Goal: Find specific page/section: Find specific page/section

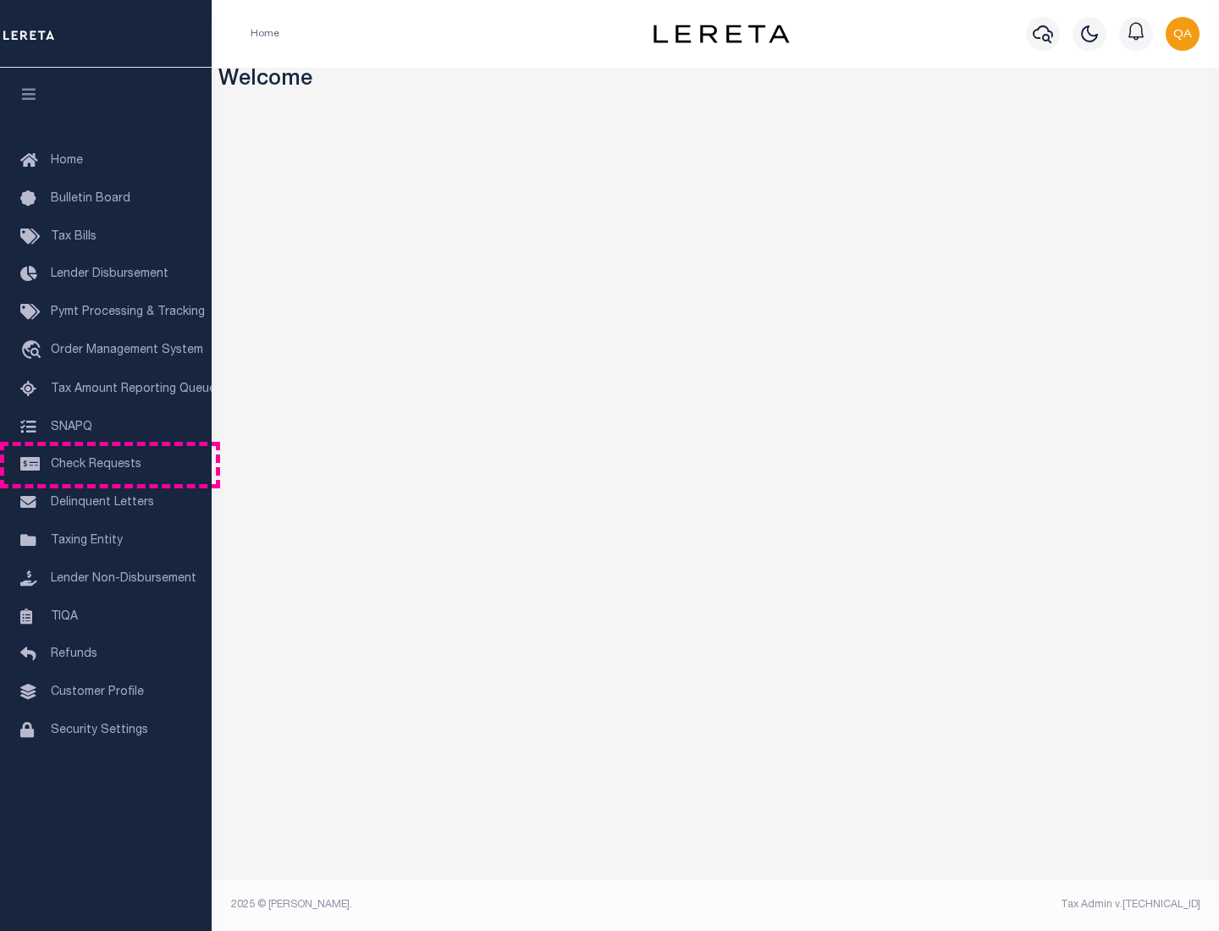
click at [106, 465] on span "Check Requests" at bounding box center [96, 465] width 91 height 12
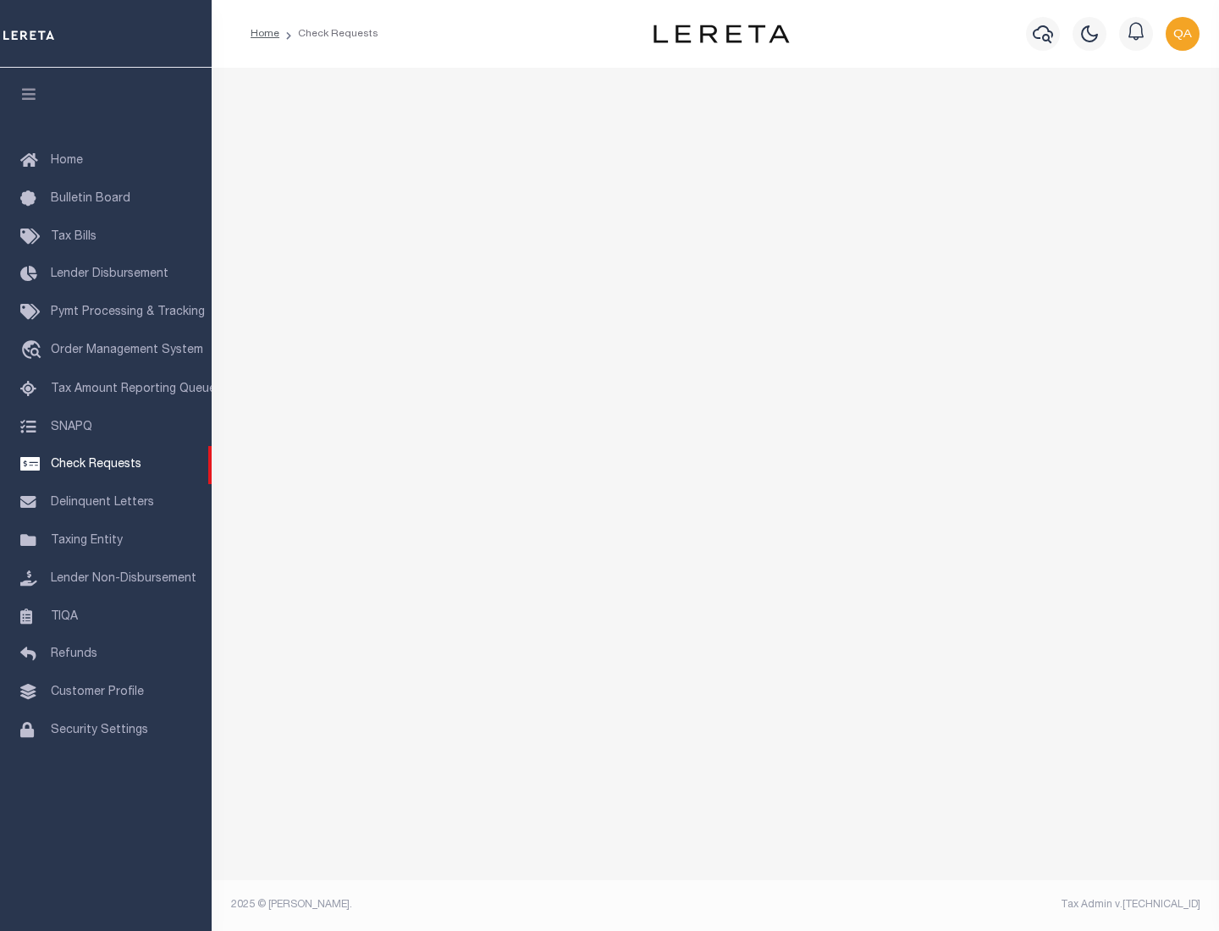
select select "50"
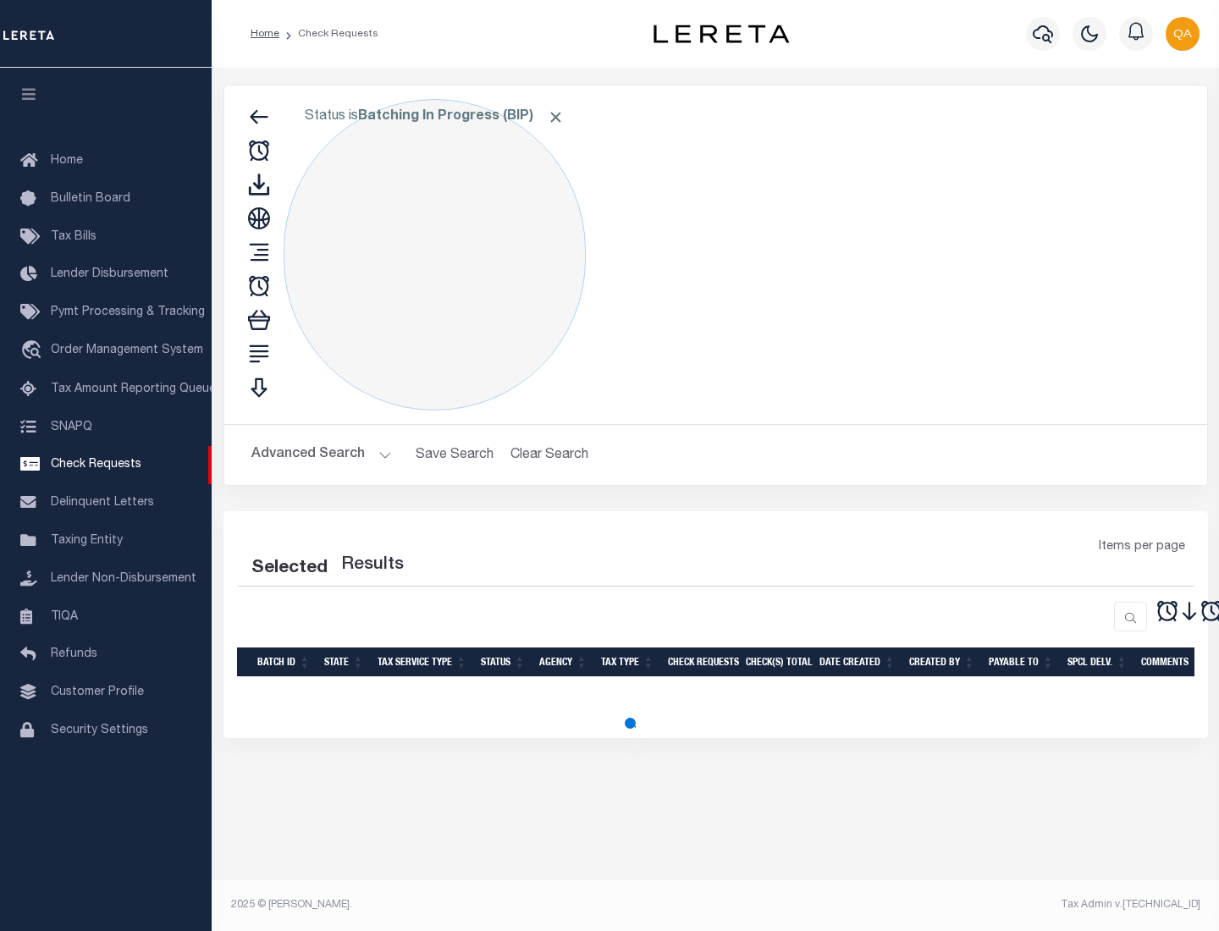
select select "50"
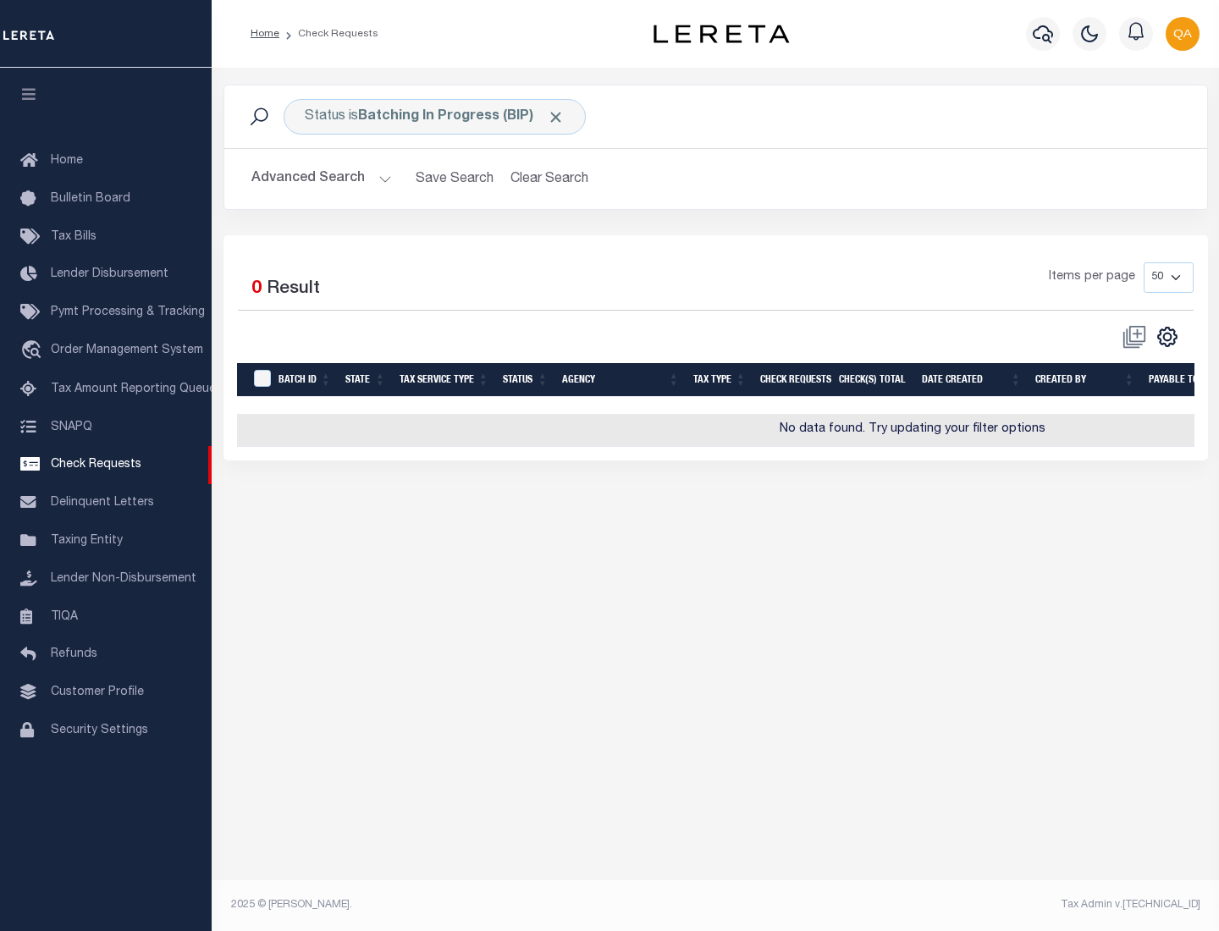
click at [556, 117] on span "Click to Remove" at bounding box center [556, 117] width 18 height 18
